Goal: Information Seeking & Learning: Learn about a topic

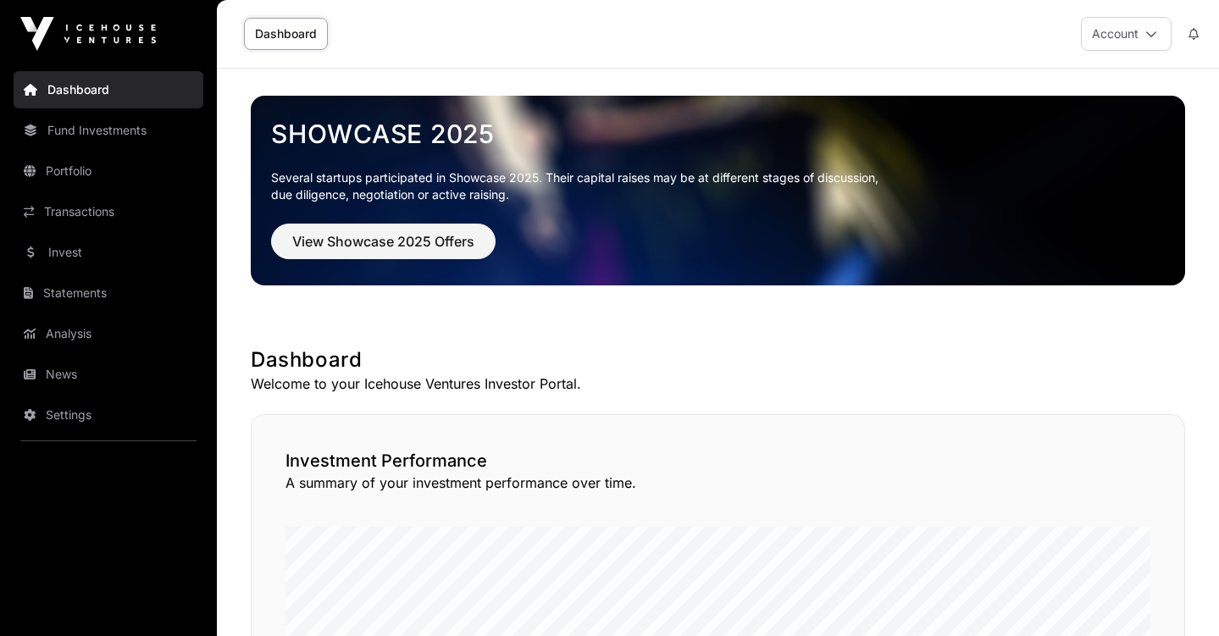
click at [95, 166] on link "Portfolio" at bounding box center [109, 170] width 190 height 37
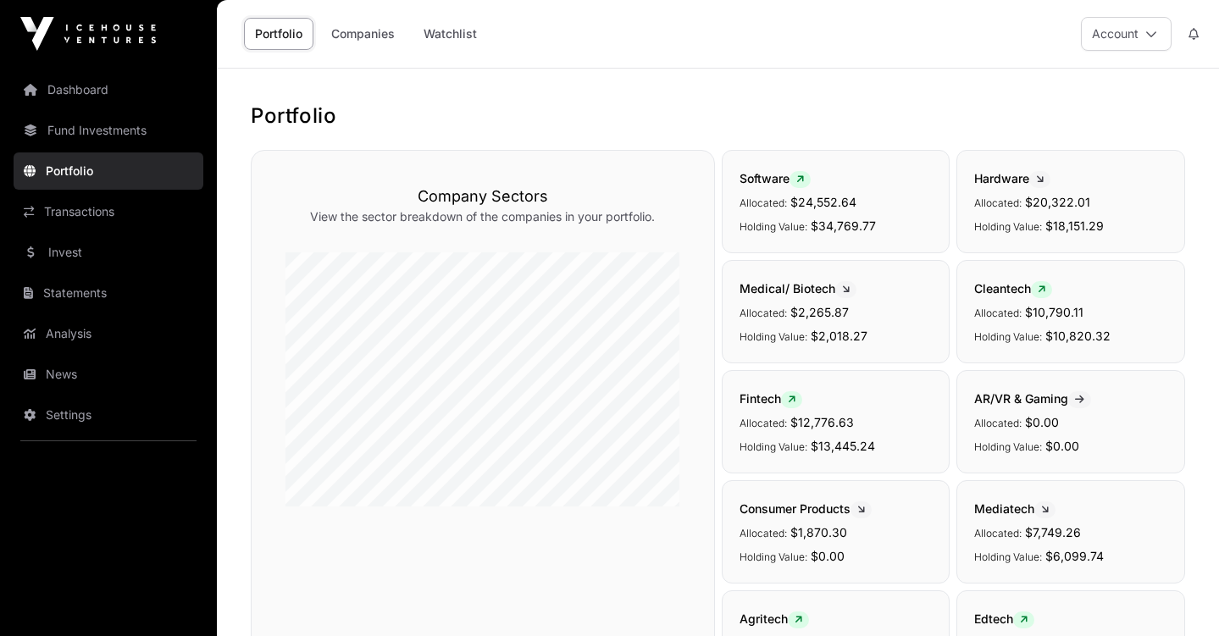
click at [363, 36] on link "Companies" at bounding box center [363, 34] width 86 height 32
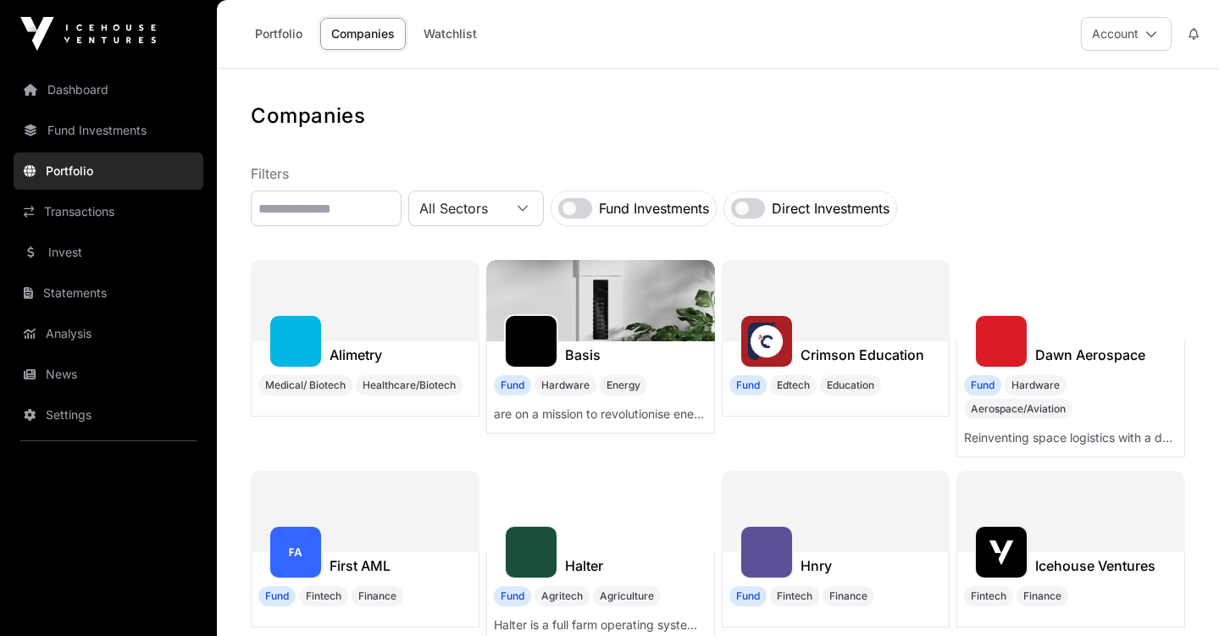
scroll to position [125, 0]
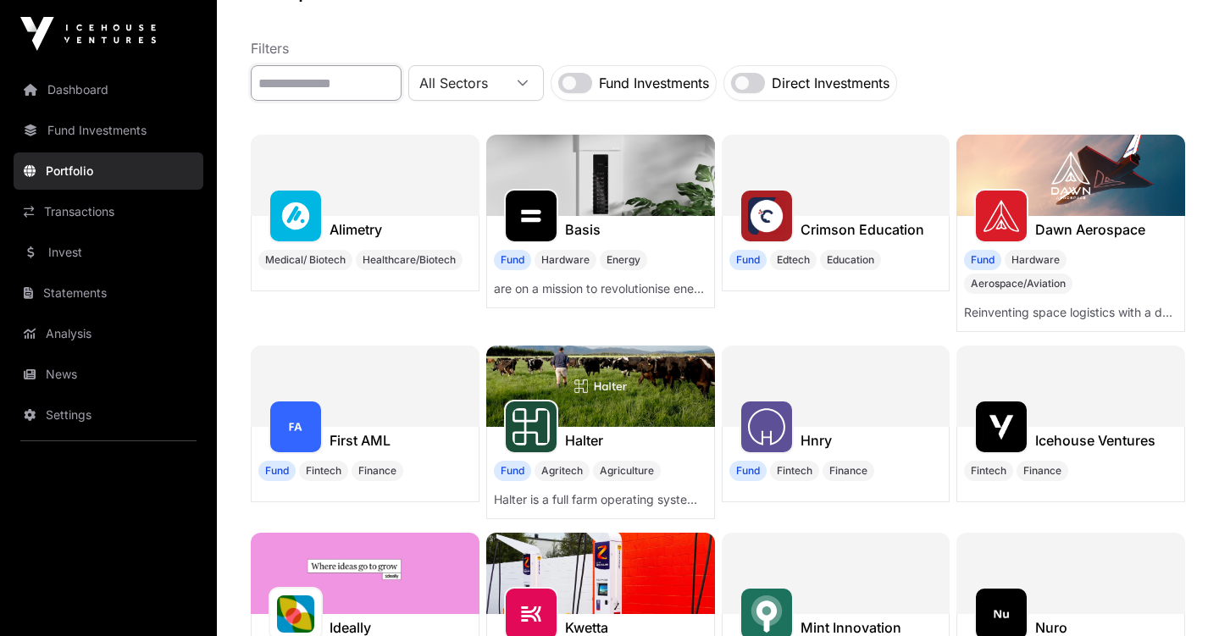
click at [303, 79] on input "text" at bounding box center [326, 83] width 151 height 36
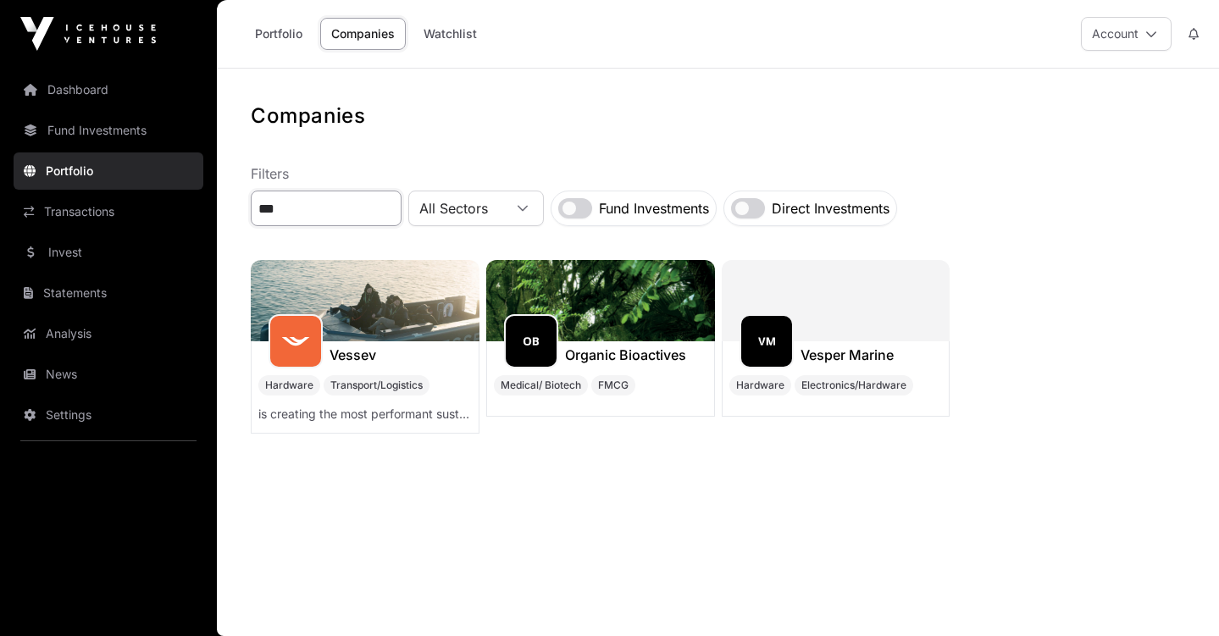
scroll to position [0, 0]
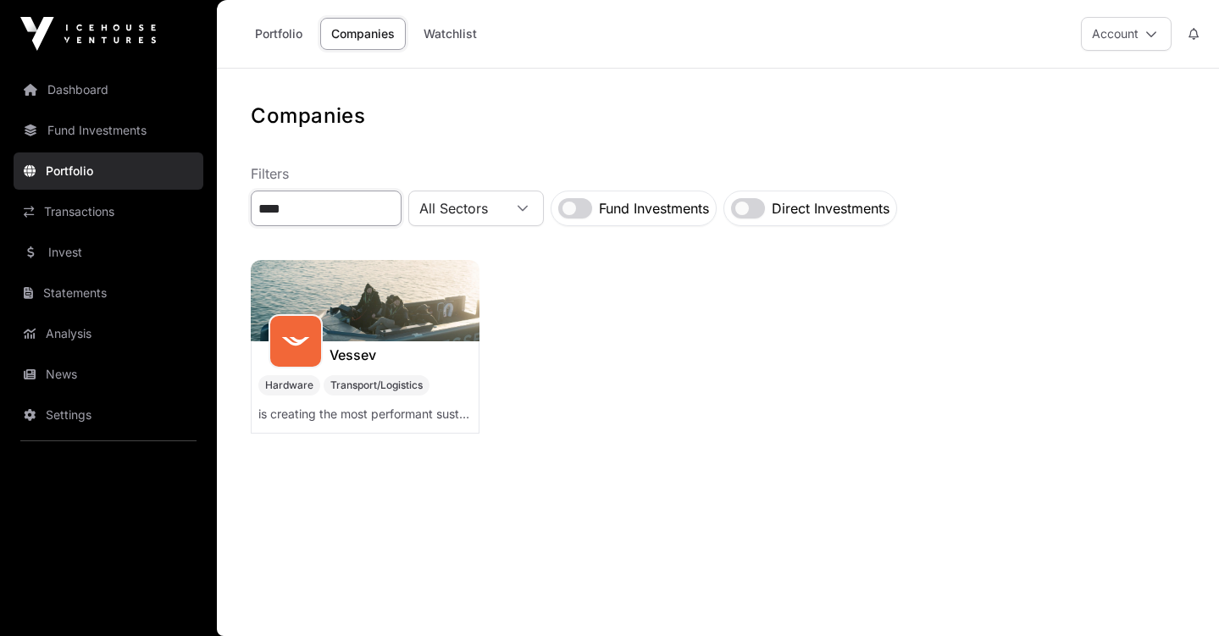
type input "****"
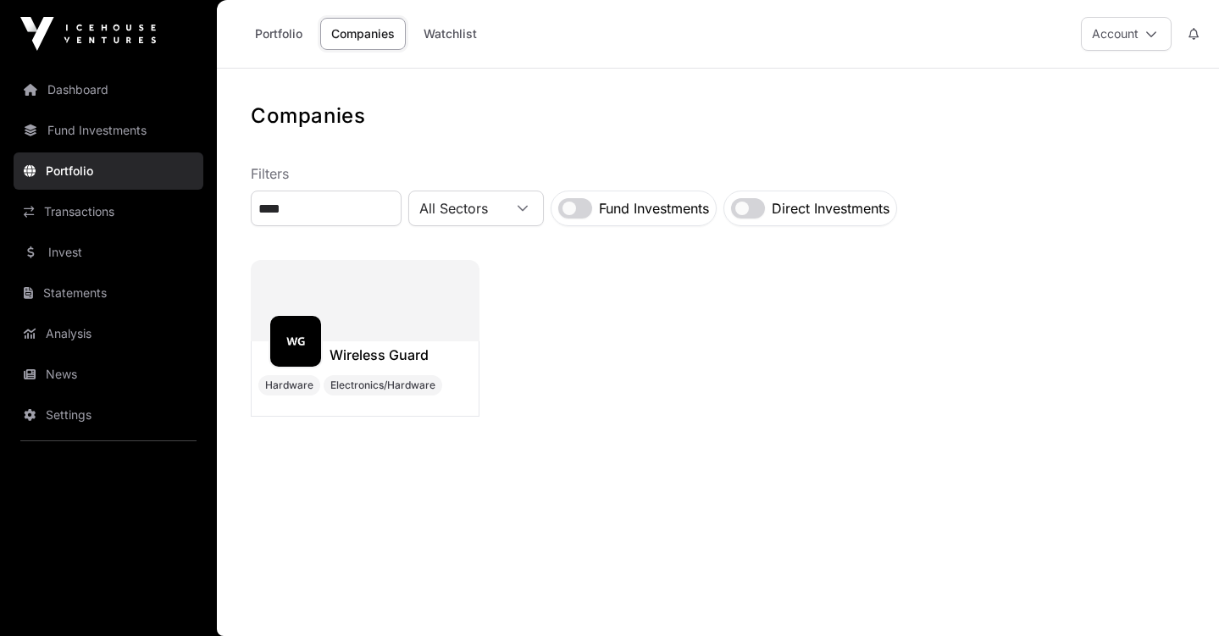
click at [402, 315] on div at bounding box center [365, 300] width 229 height 81
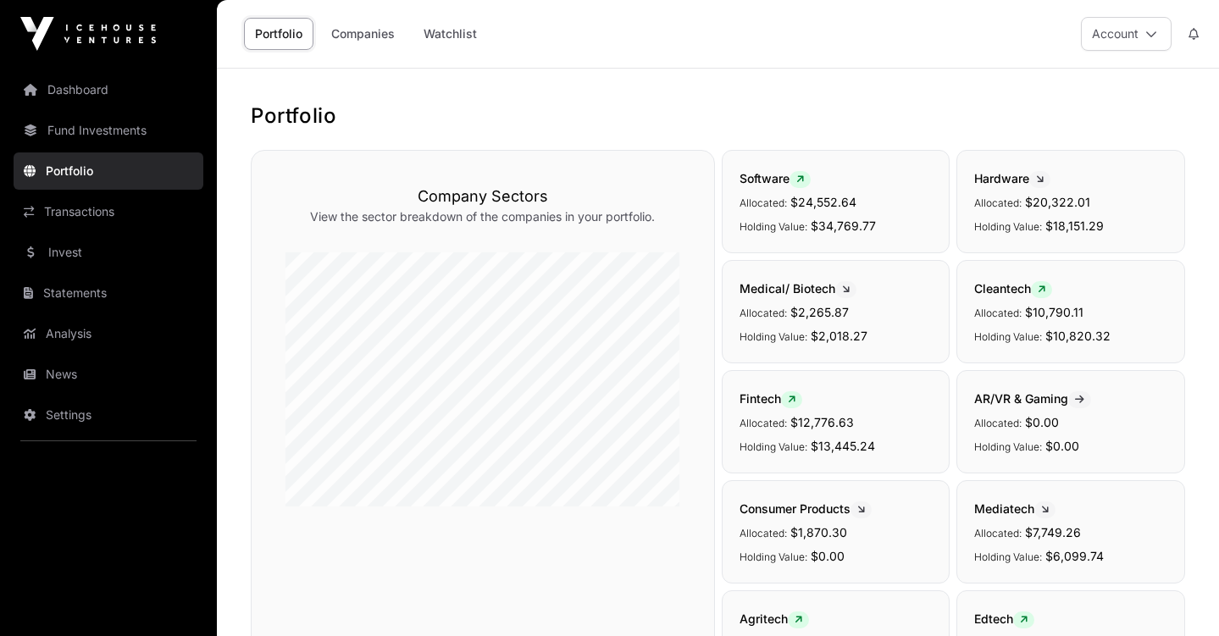
click at [347, 30] on link "Companies" at bounding box center [363, 34] width 86 height 32
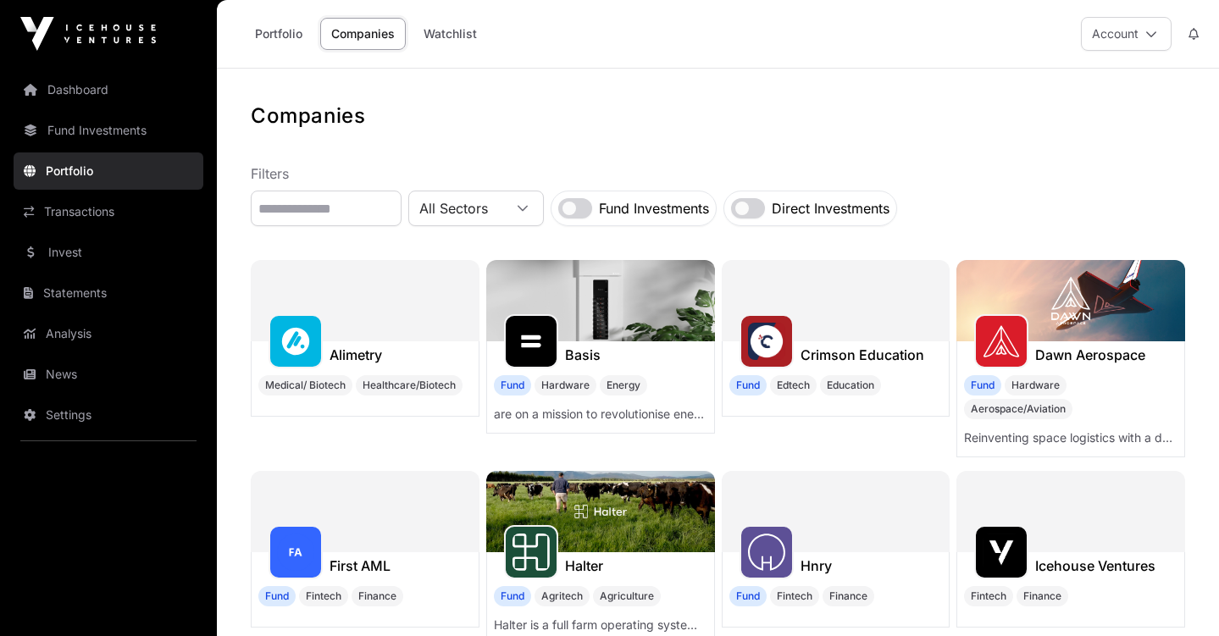
click at [268, 372] on div "Alimetry Medical/ Biotech Healthcare/Biotech" at bounding box center [365, 378] width 229 height 75
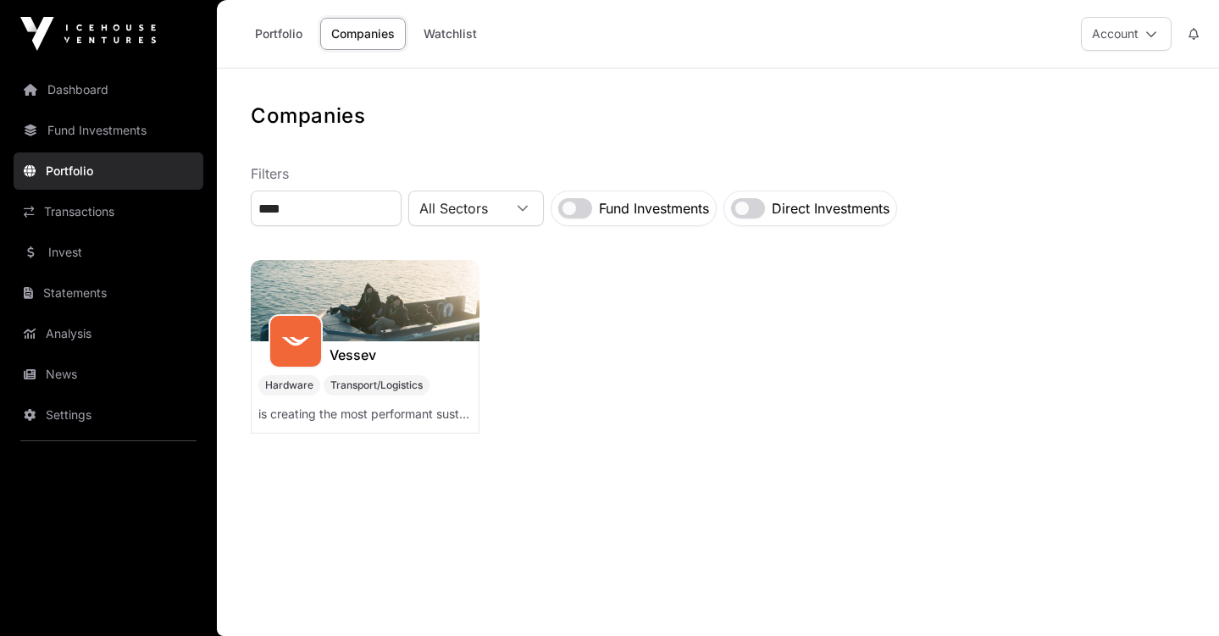
type input "****"
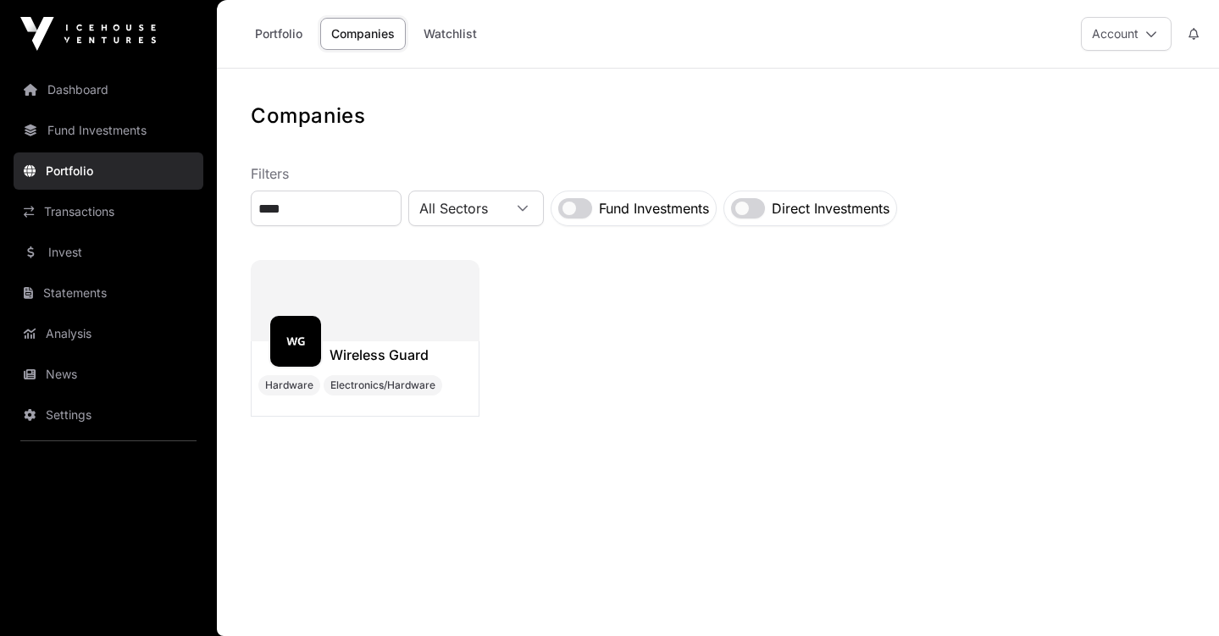
click at [299, 346] on img at bounding box center [295, 341] width 37 height 37
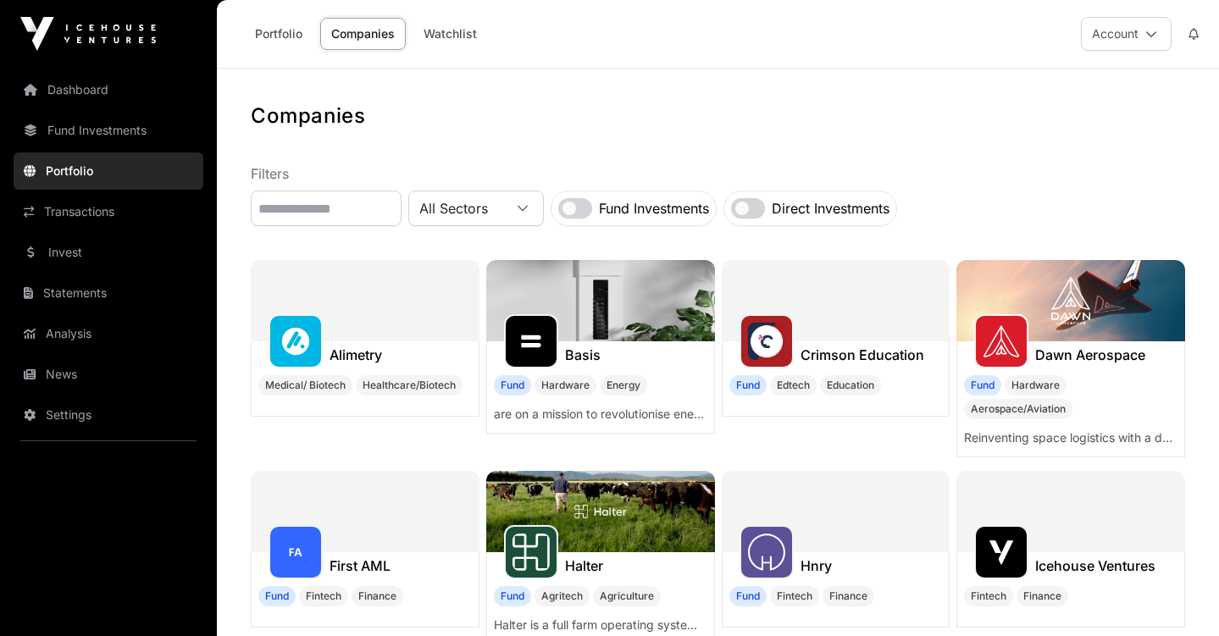
click at [127, 125] on link "Fund Investments" at bounding box center [109, 130] width 190 height 37
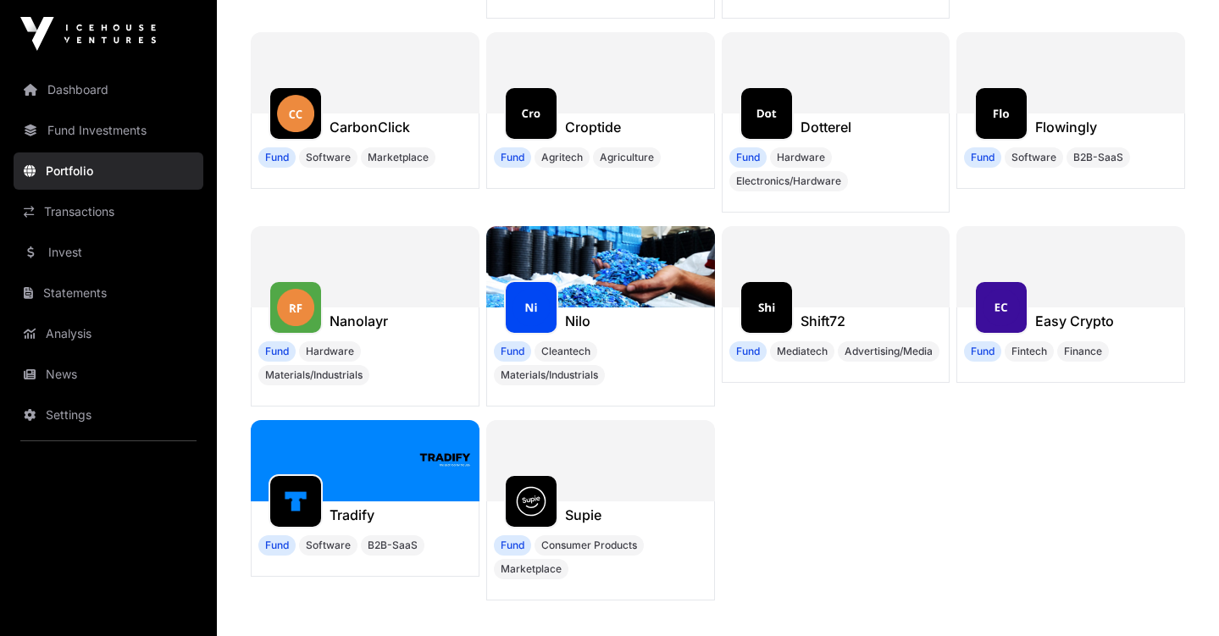
scroll to position [1687, 0]
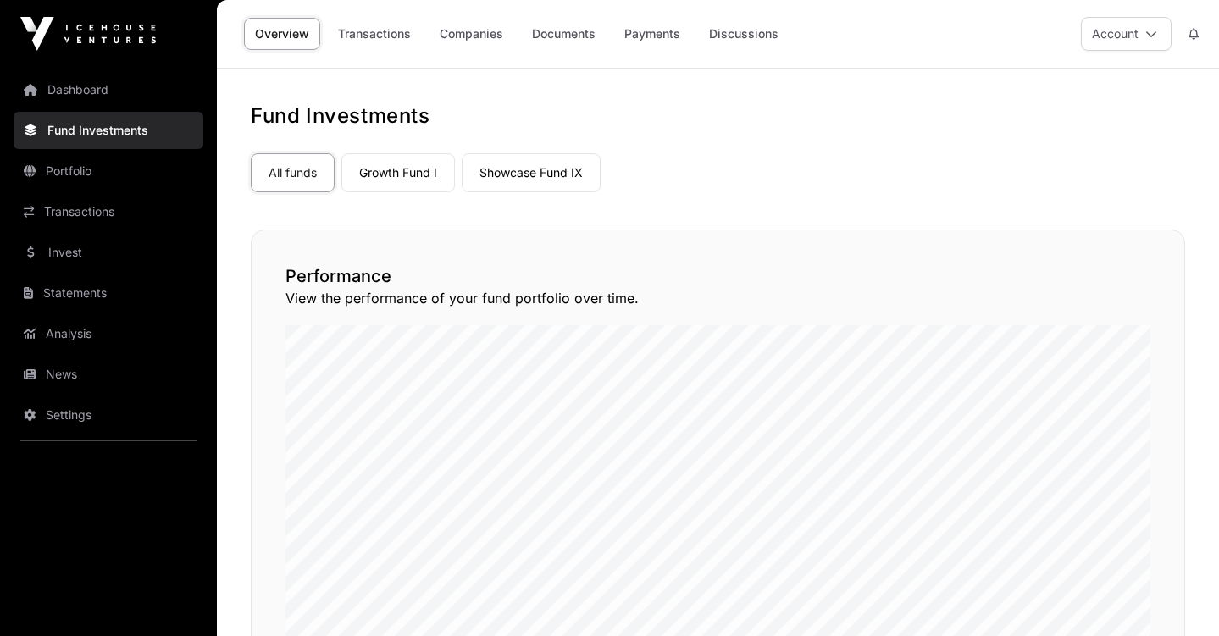
click at [1176, 366] on div "Performance View the performance of your fund portfolio over time." at bounding box center [718, 454] width 934 height 449
click at [480, 32] on link "Companies" at bounding box center [472, 34] width 86 height 32
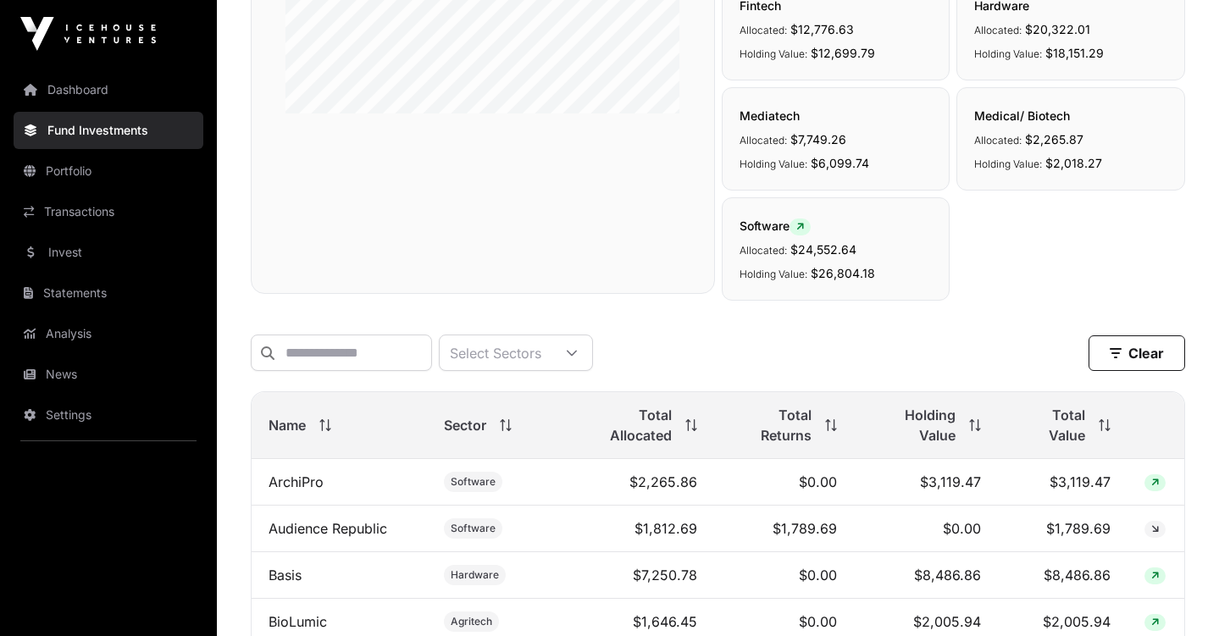
scroll to position [474, 0]
click at [314, 351] on input "text" at bounding box center [341, 351] width 181 height 36
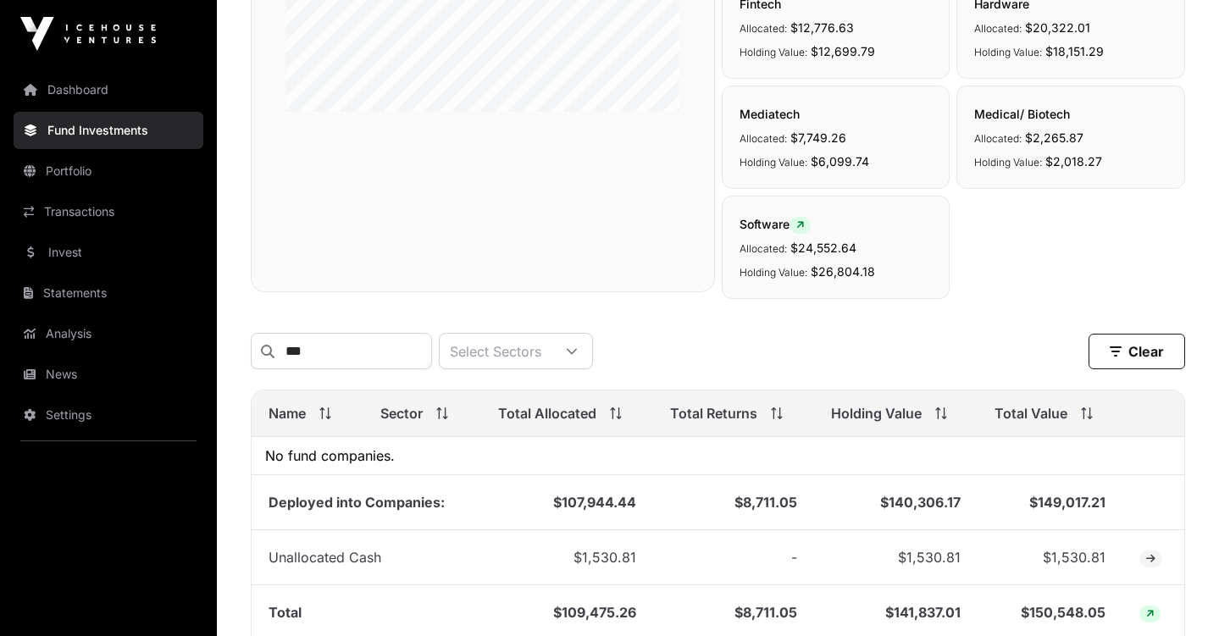
click at [412, 300] on div "Fund Companies All funds Growth Fund I Showcase Fund IX Select a fund Company S…" at bounding box center [718, 144] width 1002 height 1033
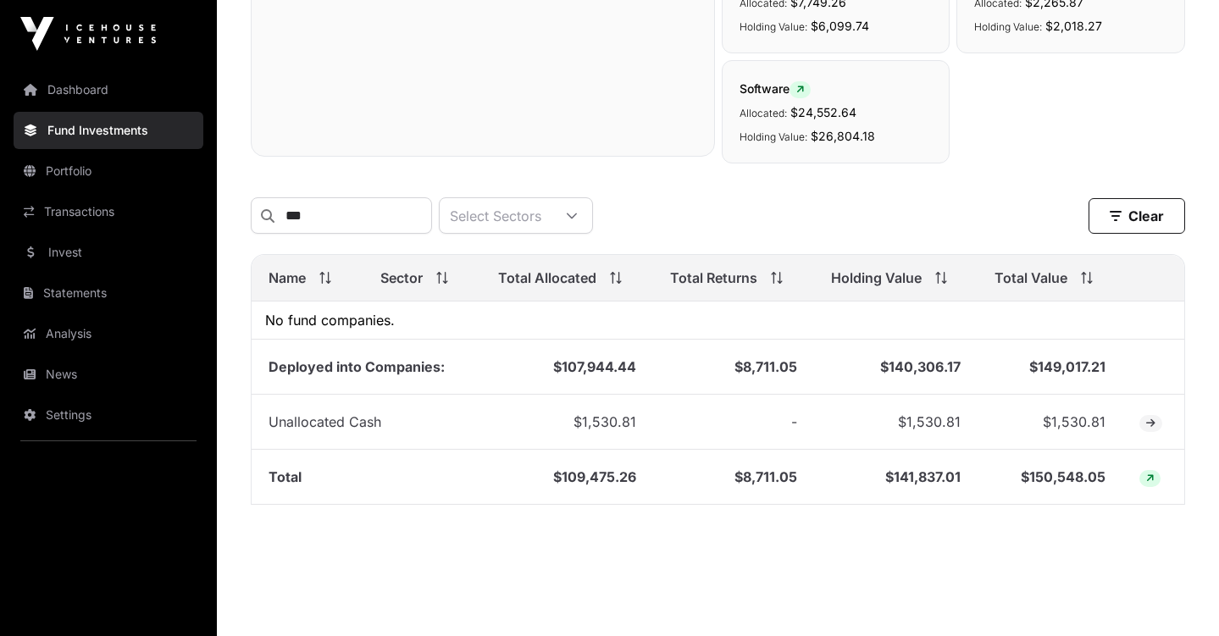
scroll to position [576, 0]
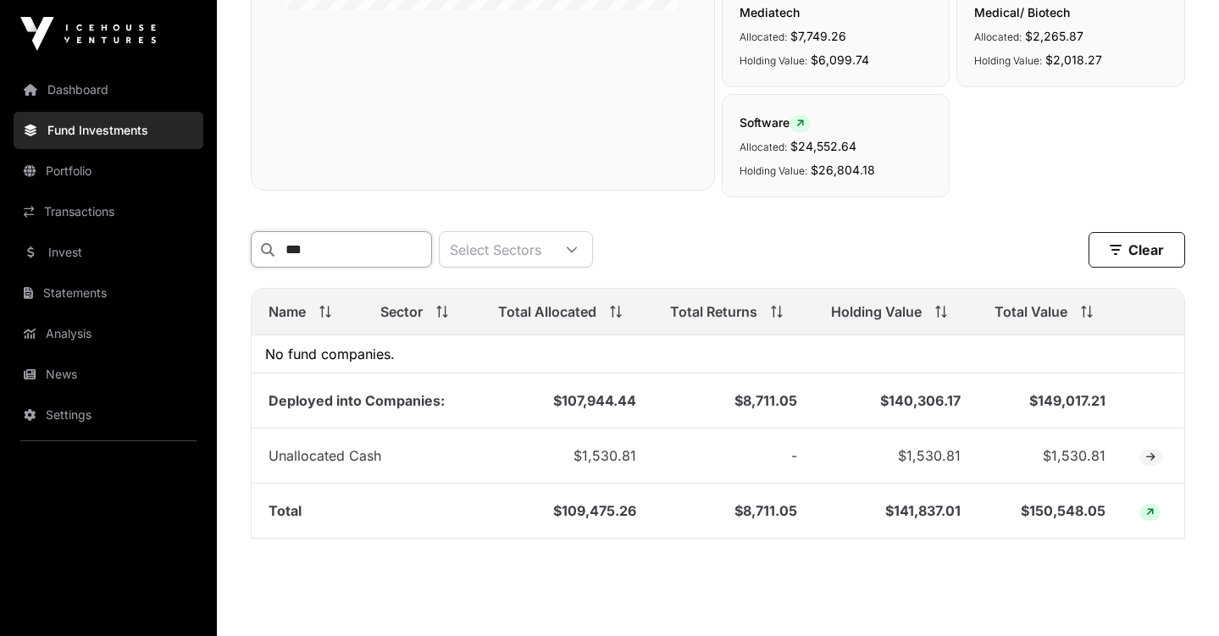
click at [367, 252] on input "***" at bounding box center [341, 249] width 181 height 36
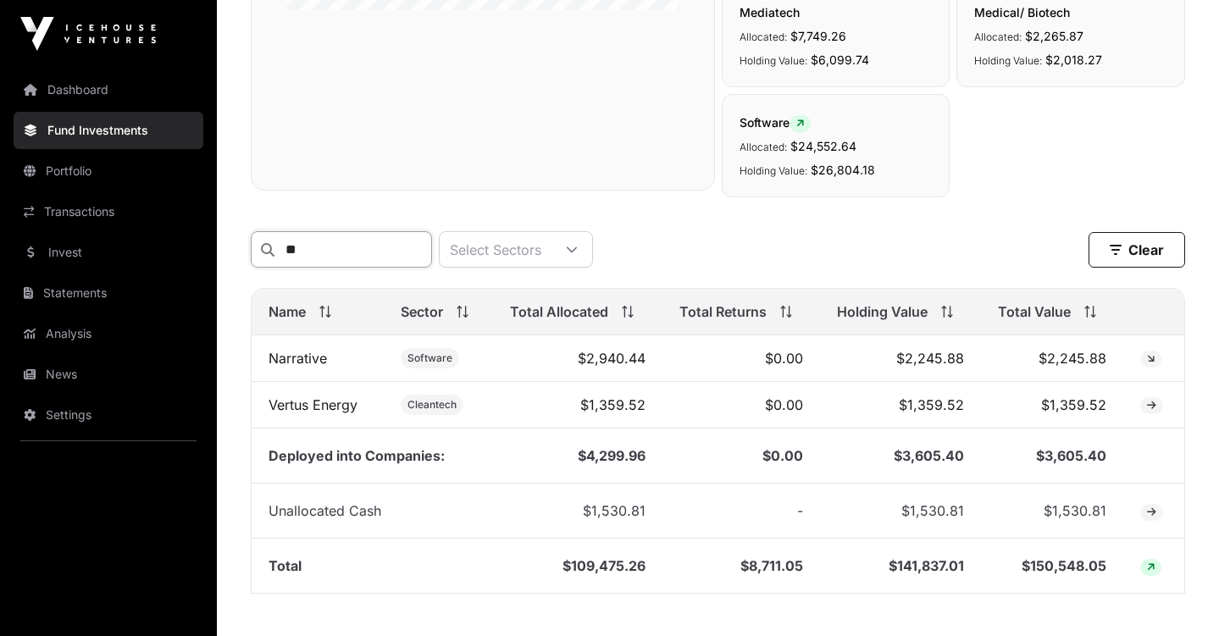
type input "*"
